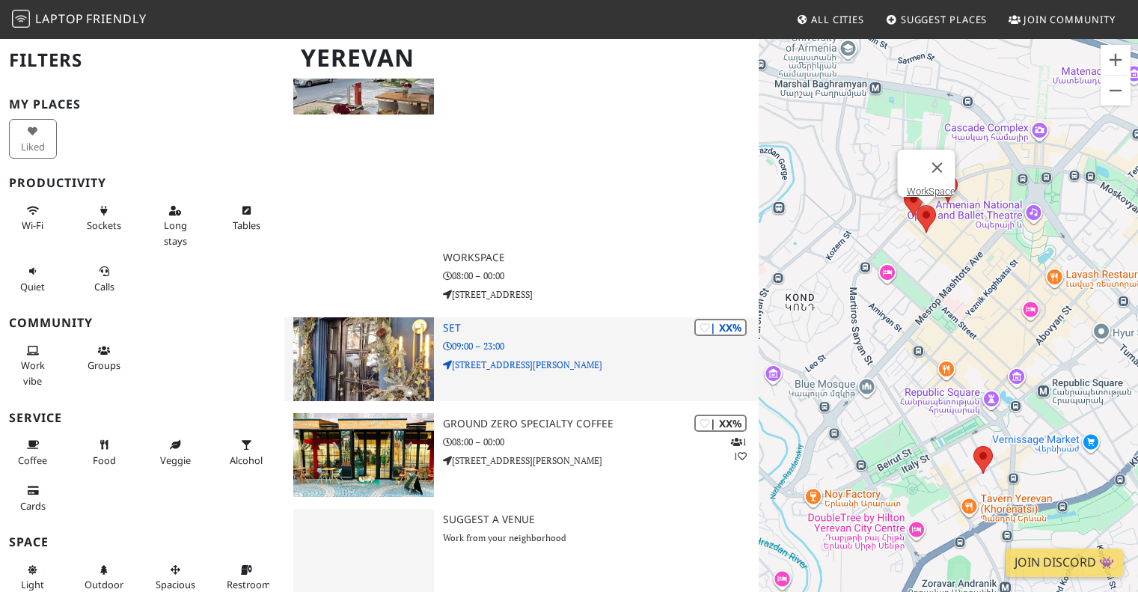
scroll to position [598, 0]
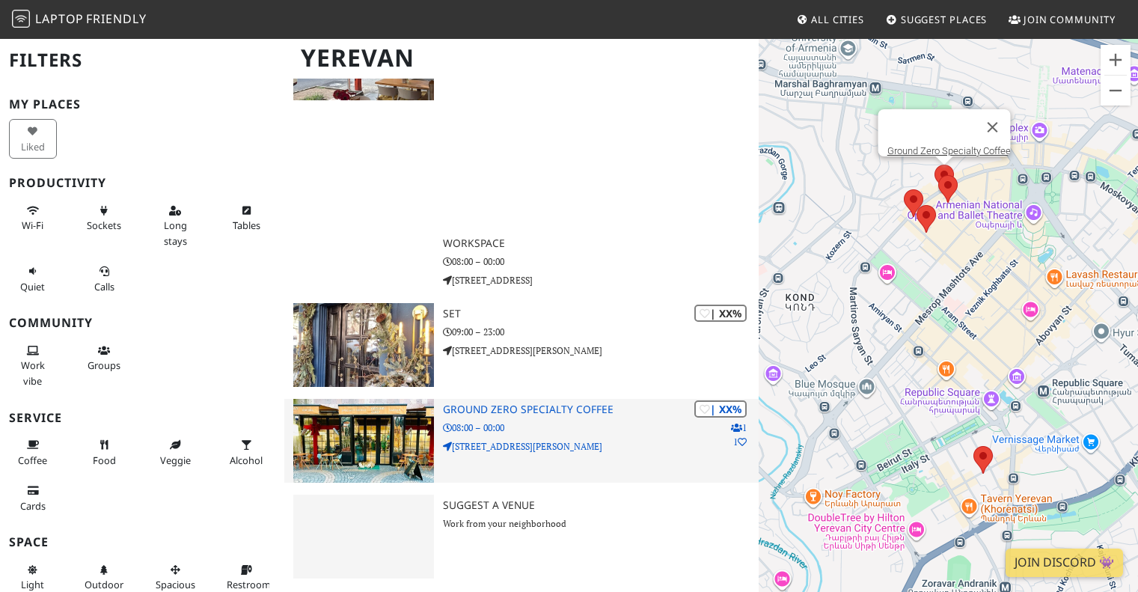
click at [327, 416] on img at bounding box center [363, 441] width 140 height 84
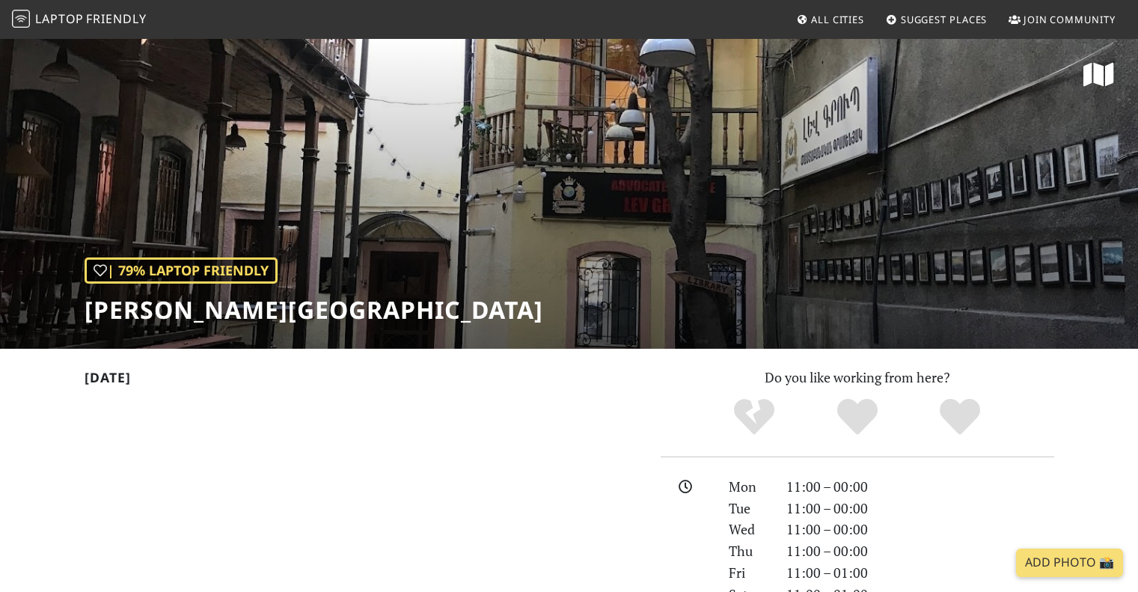
click at [605, 268] on div "| 79% Laptop Friendly Mirzoyan Library" at bounding box center [569, 192] width 1138 height 311
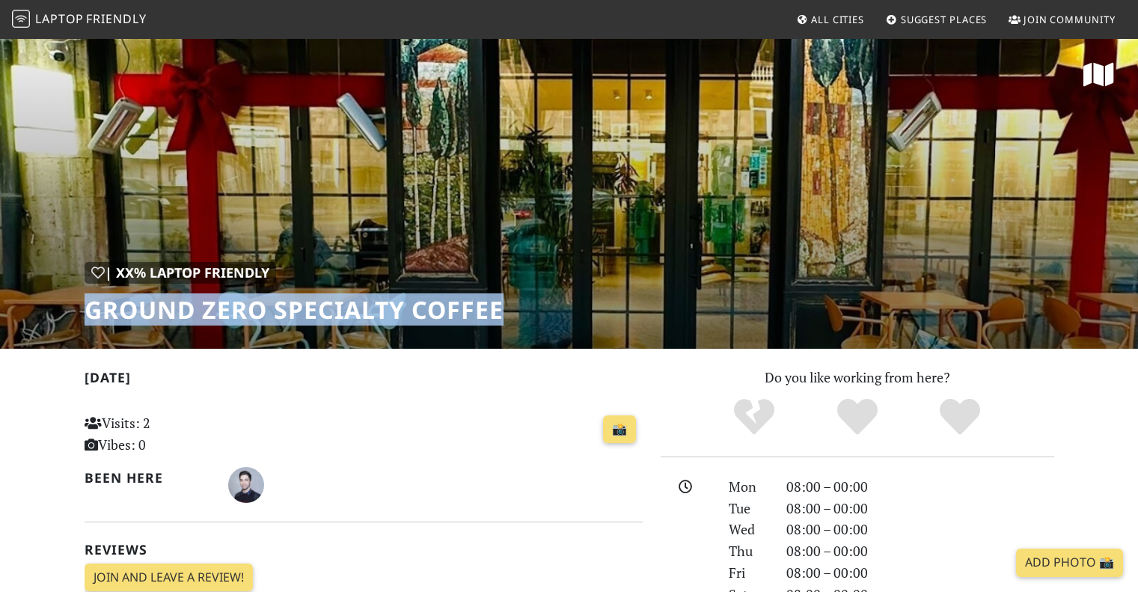
drag, startPoint x: 507, startPoint y: 314, endPoint x: 88, endPoint y: 313, distance: 418.8
click at [88, 313] on div "| XX% Laptop Friendly Ground Zero Specialty Coffee" at bounding box center [569, 192] width 1138 height 311
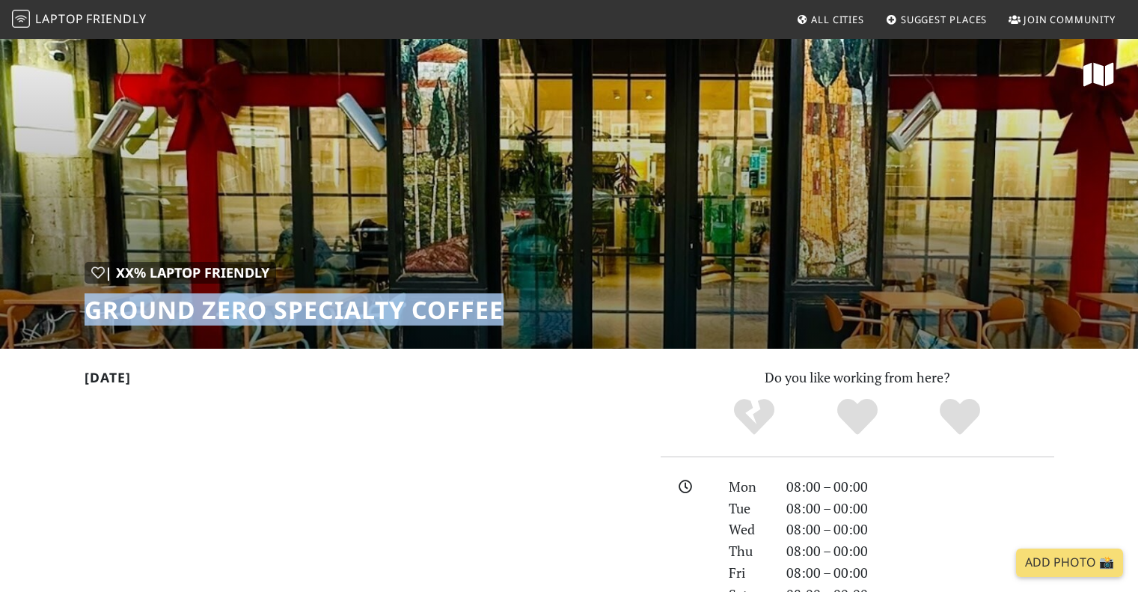
copy h1 "Ground Zero Specialty Coffee"
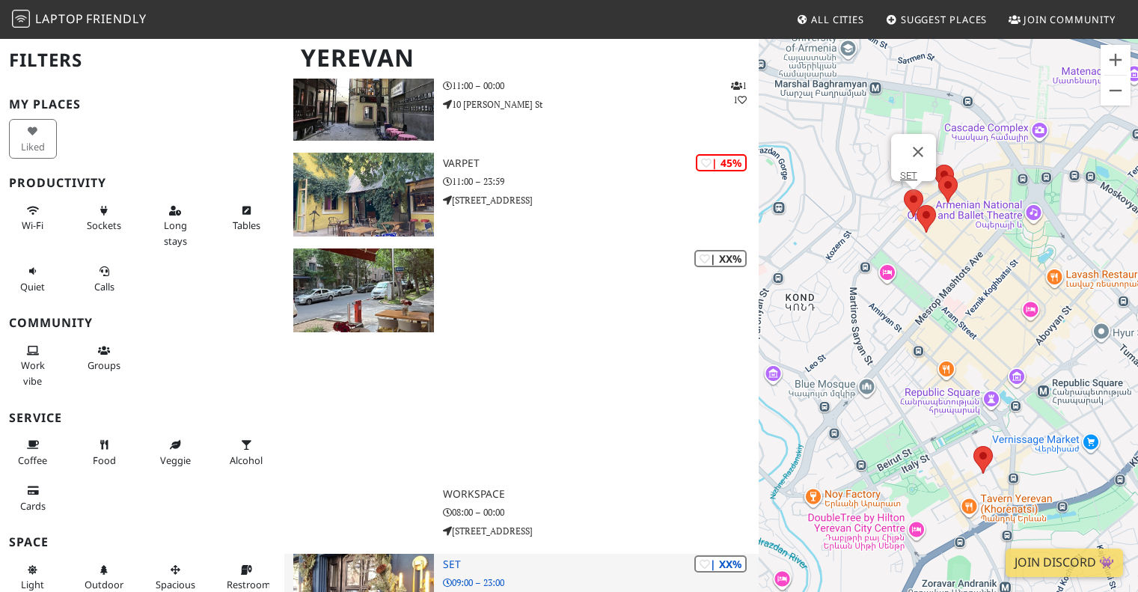
scroll to position [384, 0]
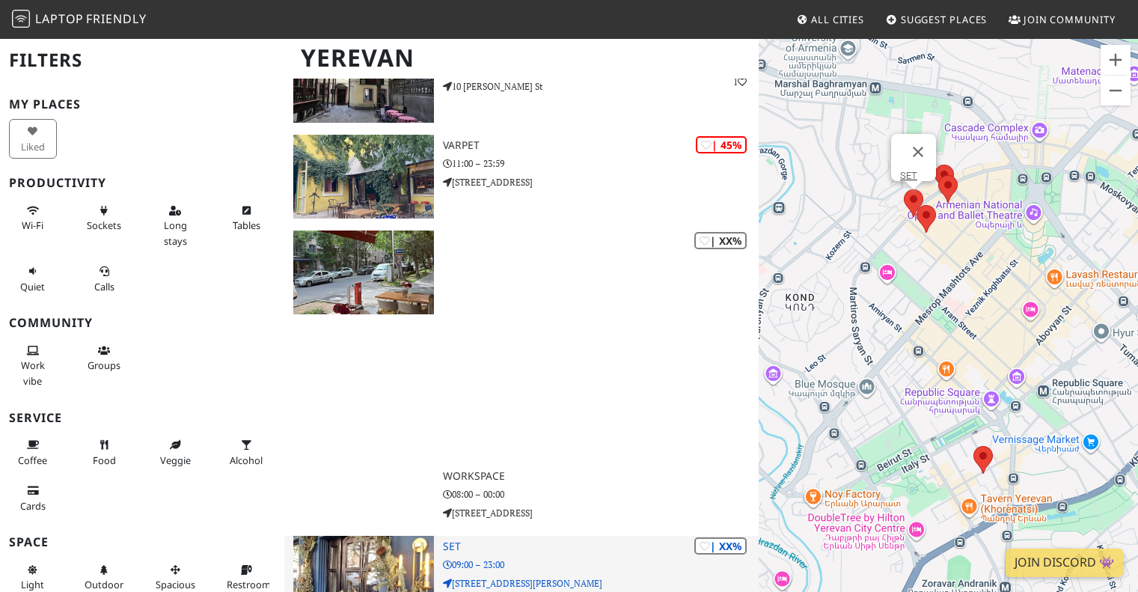
click at [458, 540] on h3 "SET" at bounding box center [601, 546] width 316 height 13
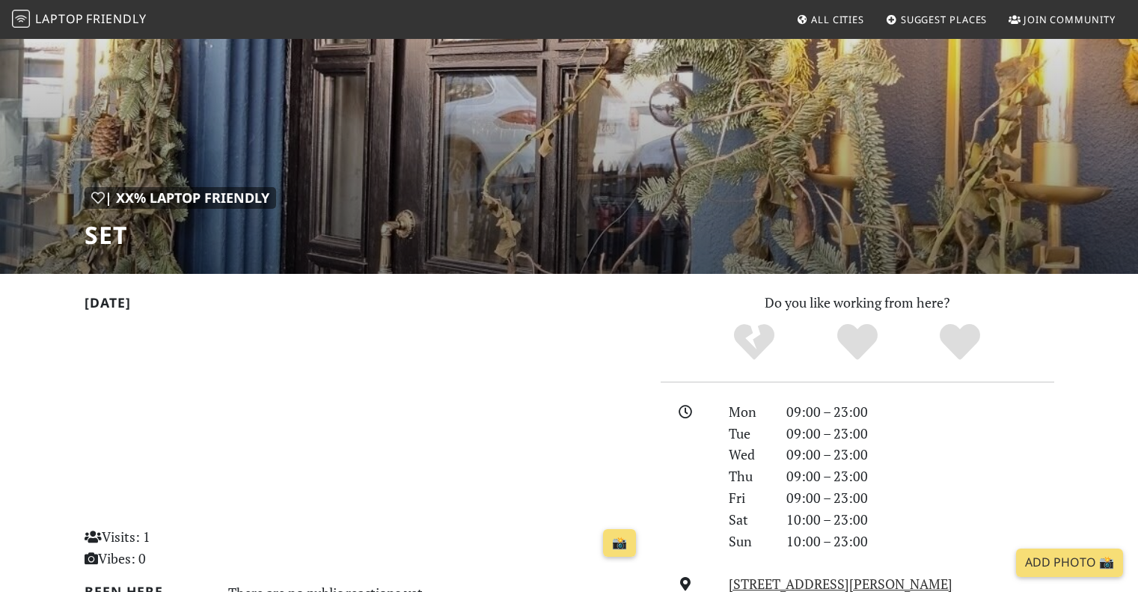
scroll to position [224, 0]
